Goal: Check status: Check status

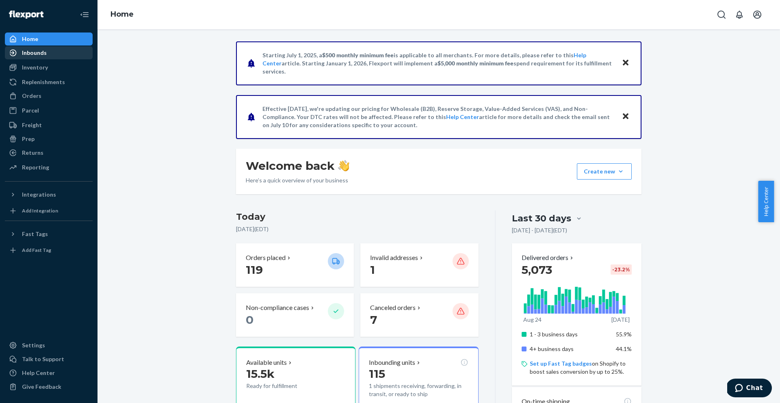
click at [33, 52] on div "Inbounds" at bounding box center [34, 53] width 25 height 8
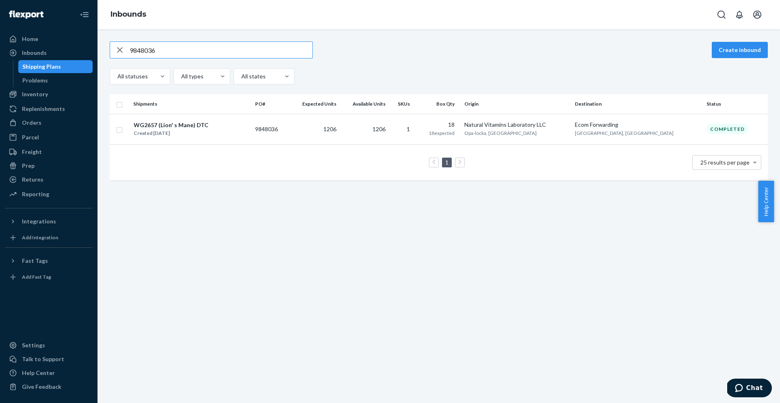
click at [190, 49] on input "9848036" at bounding box center [221, 50] width 183 height 16
paste input "56108"
click at [247, 50] on input "9856108" at bounding box center [221, 50] width 183 height 16
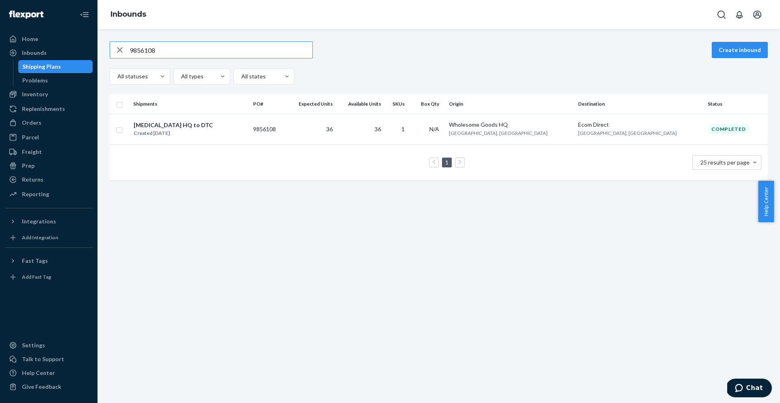
click at [247, 50] on input "9856108" at bounding box center [221, 50] width 183 height 16
paste input "35482"
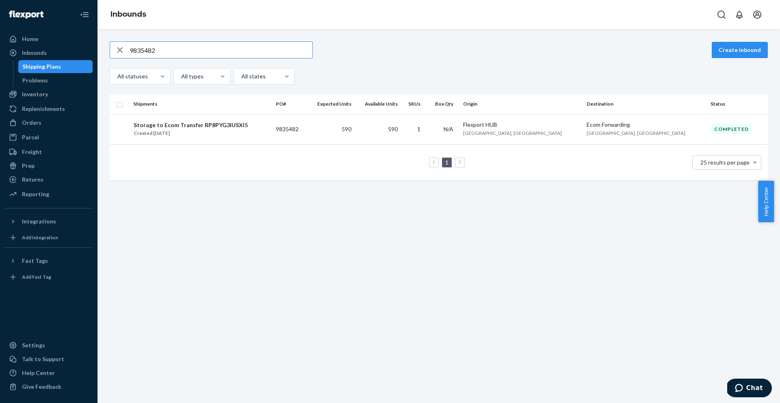
click at [223, 52] on input "9835482" at bounding box center [221, 50] width 183 height 16
paste input "722593"
click at [147, 53] on input "9722593" at bounding box center [221, 50] width 183 height 16
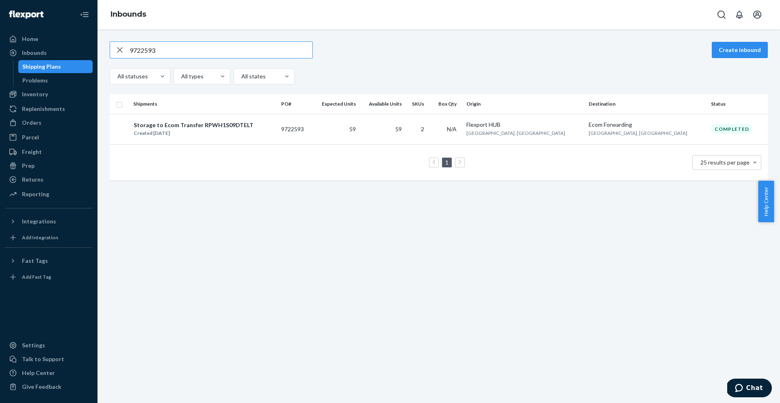
click at [147, 53] on input "9722593" at bounding box center [221, 50] width 183 height 16
paste input "82527"
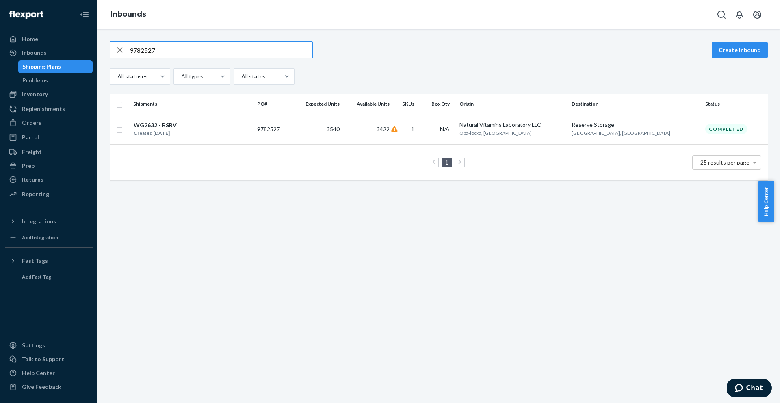
type input "9782527"
click at [751, 15] on button "Open account menu" at bounding box center [757, 14] width 16 height 16
drag, startPoint x: 683, startPoint y: 76, endPoint x: 710, endPoint y: 35, distance: 49.3
click at [708, 88] on div "Log out" at bounding box center [738, 95] width 61 height 15
